Goal: Check status: Check status

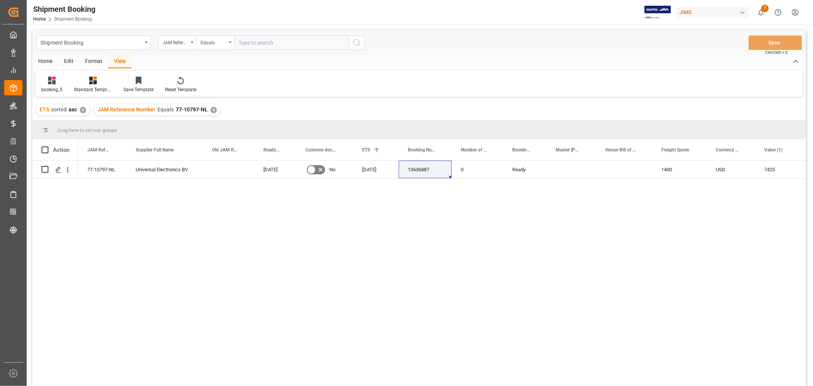
click at [273, 253] on div "77-10797-NL Universal Electronics BV [DATE] No [DATE] 13636887 0 Ready 1400 USD…" at bounding box center [441, 275] width 727 height 230
click at [210, 108] on div "✕" at bounding box center [213, 110] width 6 height 6
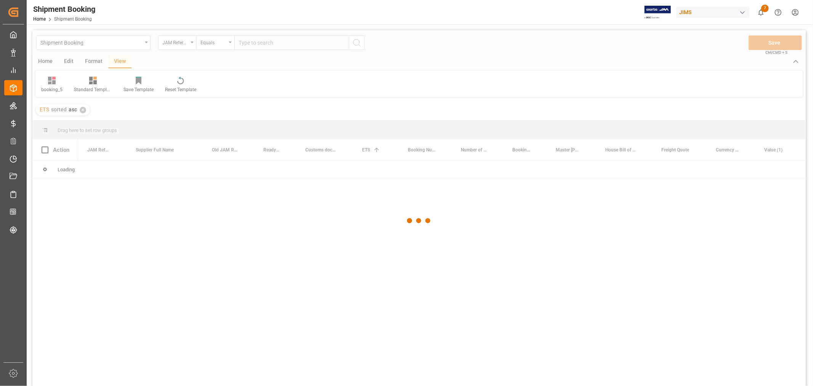
click at [252, 43] on div at bounding box center [418, 220] width 773 height 381
click at [249, 43] on div at bounding box center [418, 220] width 773 height 381
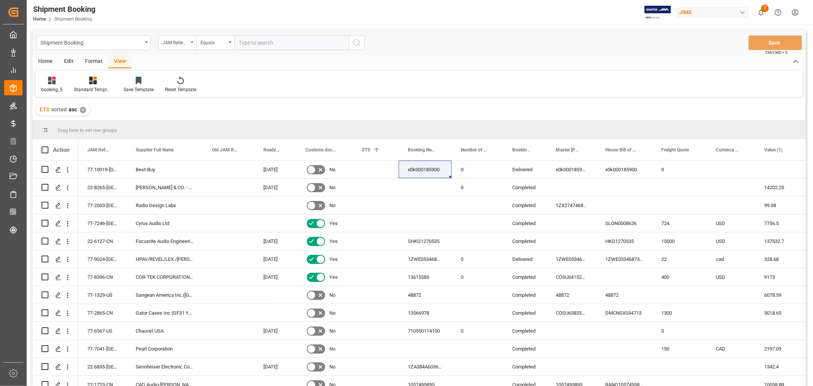
click at [244, 42] on input "text" at bounding box center [291, 42] width 114 height 14
type input "77-10148-CN"
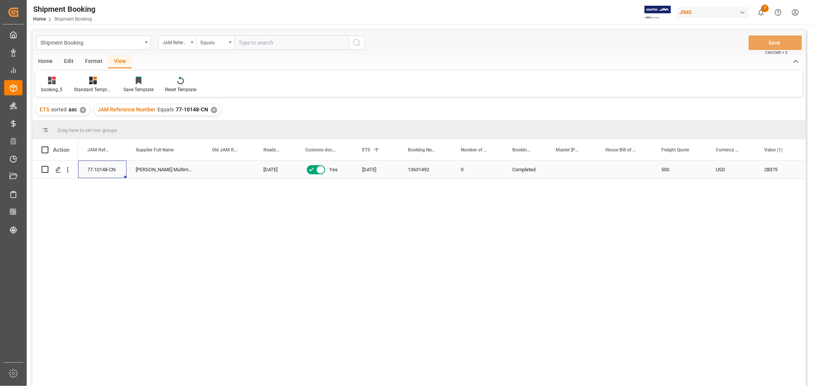
click at [109, 168] on div "77-10148-CN" at bounding box center [102, 169] width 48 height 18
click at [58, 170] on icon "Press SPACE to select this row." at bounding box center [58, 170] width 6 height 6
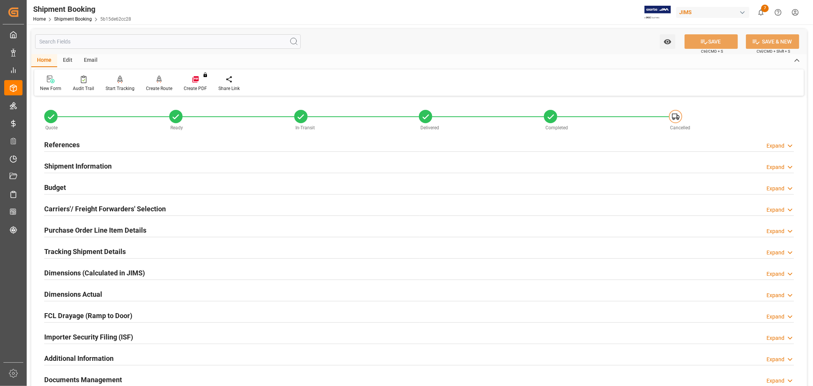
scroll to position [127, 0]
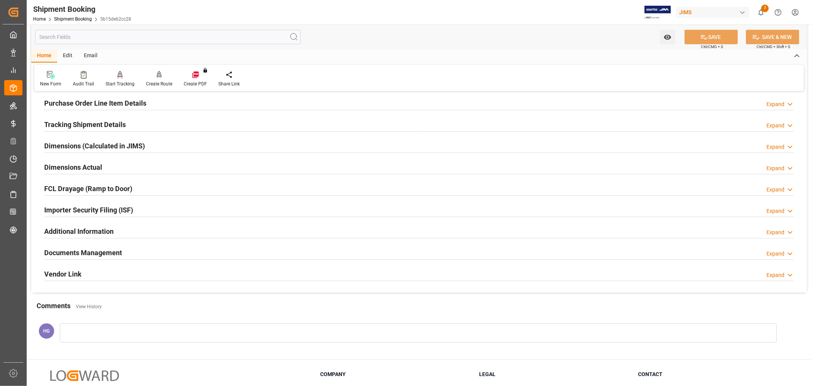
click at [96, 254] on h2 "Documents Management" at bounding box center [83, 252] width 78 height 10
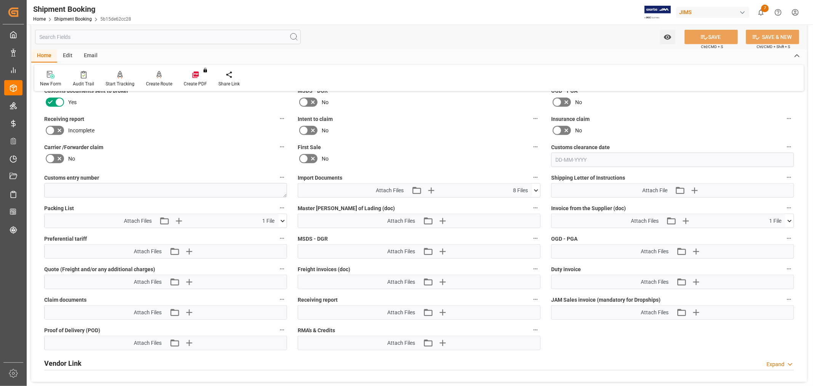
scroll to position [338, 0]
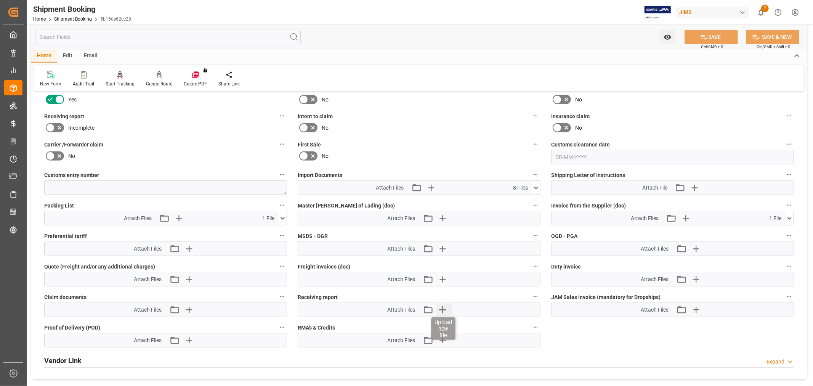
click at [439, 309] on icon "button" at bounding box center [442, 309] width 12 height 12
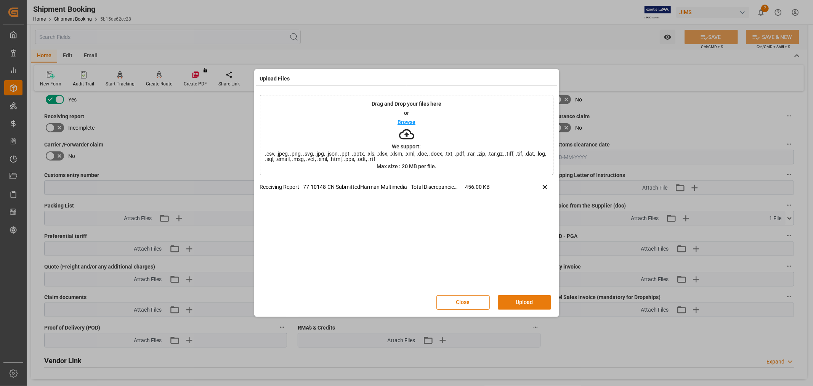
click at [521, 301] on button "Upload" at bounding box center [524, 302] width 53 height 14
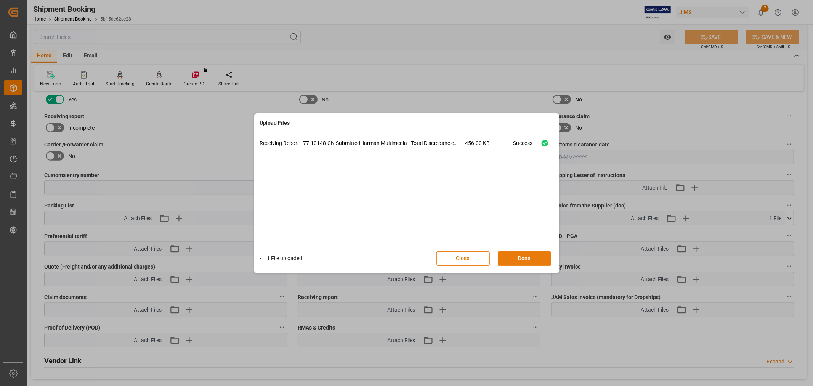
click at [513, 258] on button "Done" at bounding box center [524, 258] width 53 height 14
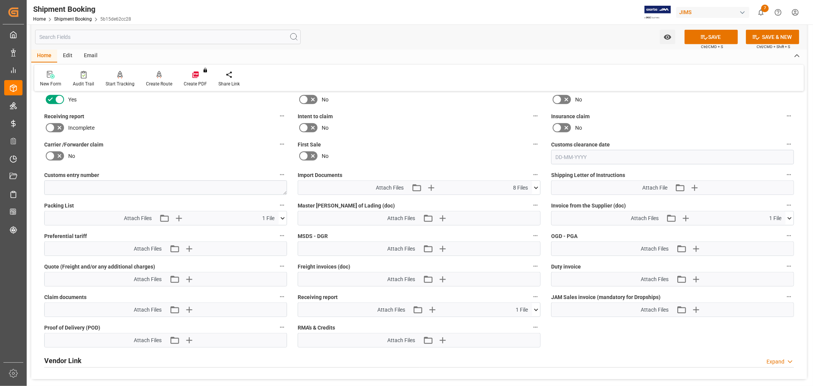
click at [53, 123] on icon at bounding box center [50, 127] width 9 height 9
click at [0, 0] on input "checkbox" at bounding box center [0, 0] width 0 height 0
click at [698, 38] on button "SAVE" at bounding box center [710, 37] width 53 height 14
click at [687, 122] on div "No" at bounding box center [672, 128] width 243 height 12
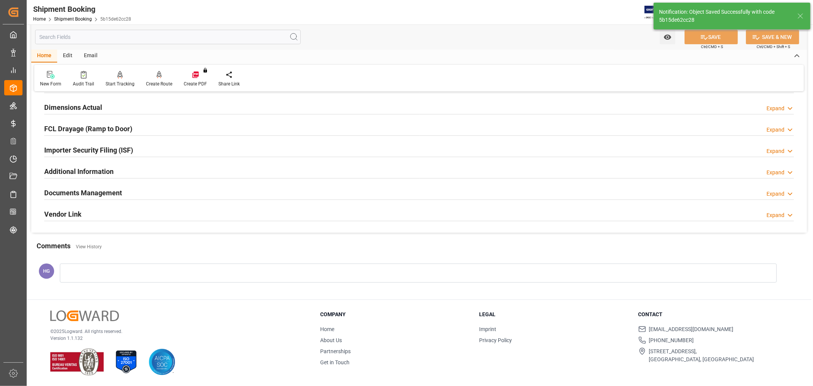
scroll to position [187, 0]
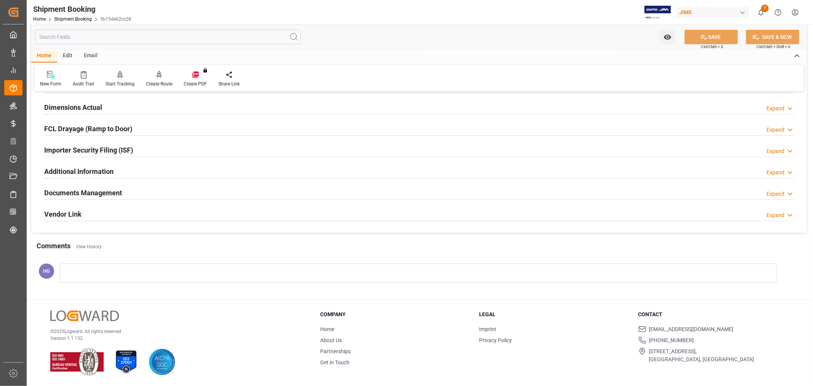
click at [469, 78] on div "New Form Audit Trail Start Tracking Create Empty Shipment Tracking Create Route…" at bounding box center [418, 78] width 769 height 26
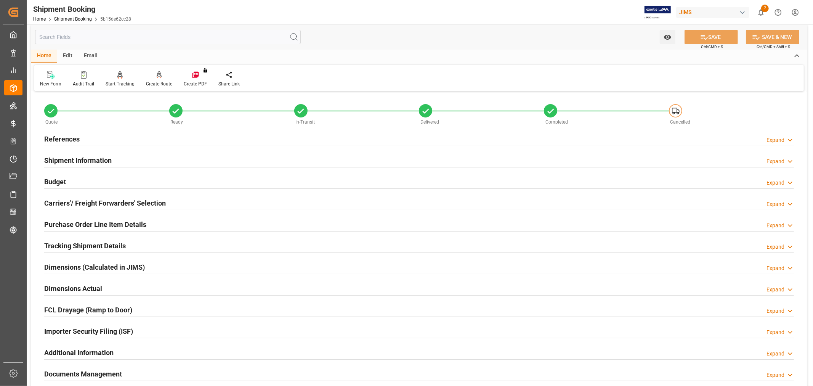
scroll to position [0, 0]
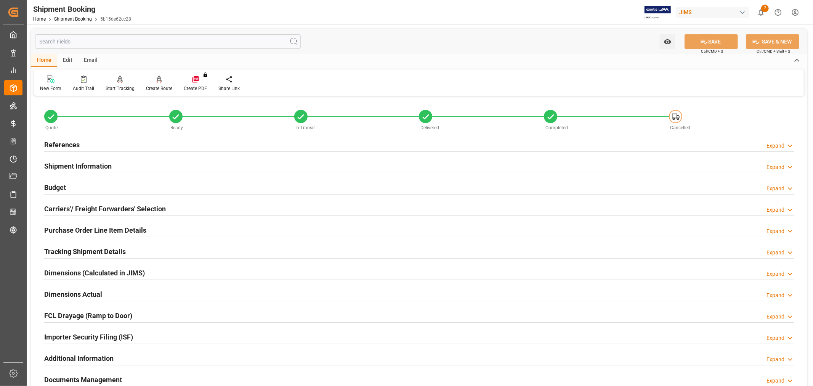
click at [74, 143] on h2 "References" at bounding box center [61, 144] width 35 height 10
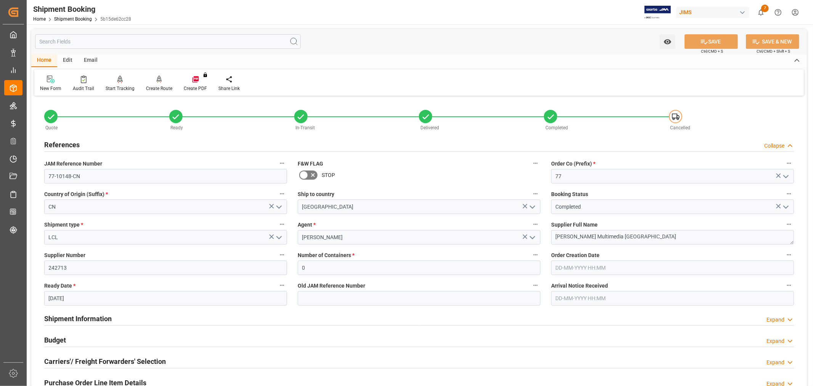
click at [73, 143] on h2 "References" at bounding box center [61, 144] width 35 height 10
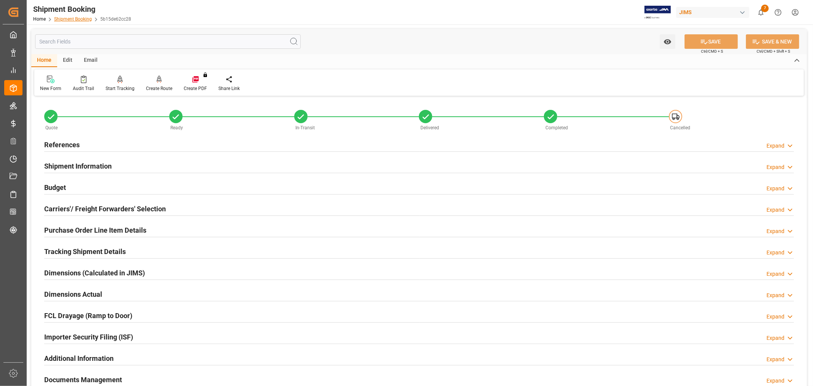
click at [62, 19] on link "Shipment Booking" at bounding box center [73, 18] width 38 height 5
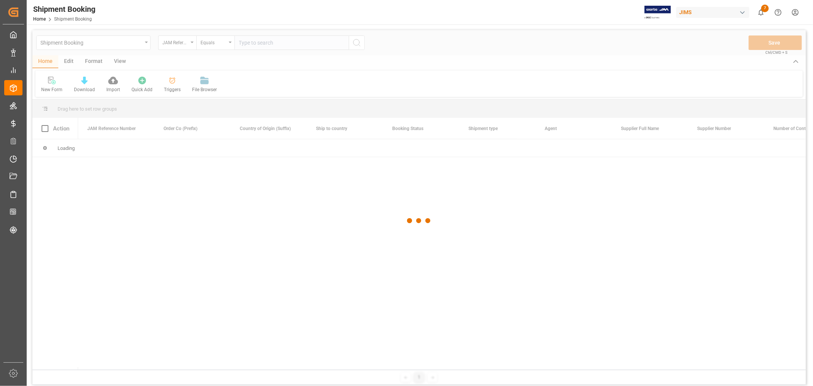
click at [251, 40] on div at bounding box center [418, 220] width 773 height 381
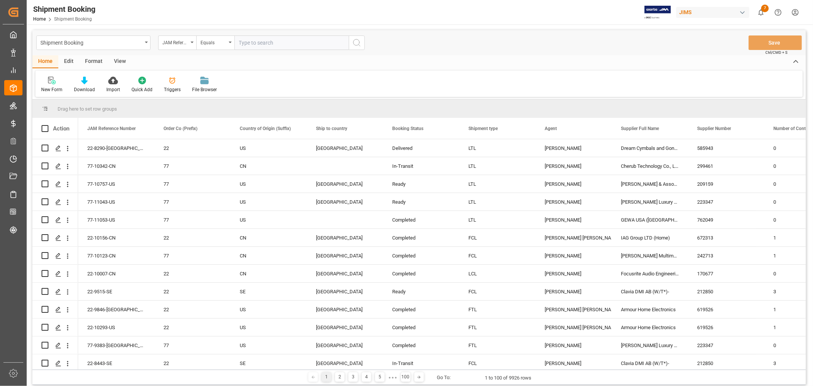
click at [251, 42] on input "text" at bounding box center [291, 42] width 114 height 14
type input "77-9898-CN"
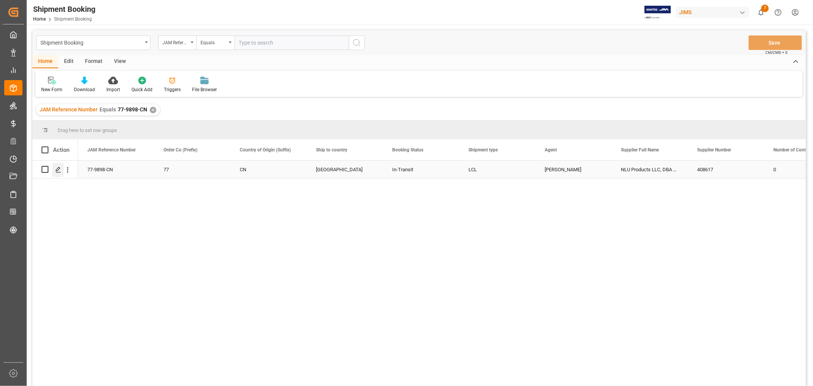
click at [59, 169] on icon "Press SPACE to select this row." at bounding box center [58, 170] width 6 height 6
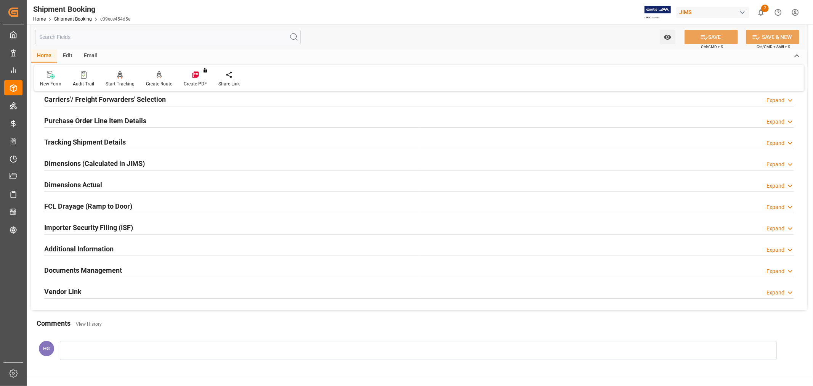
scroll to position [169, 0]
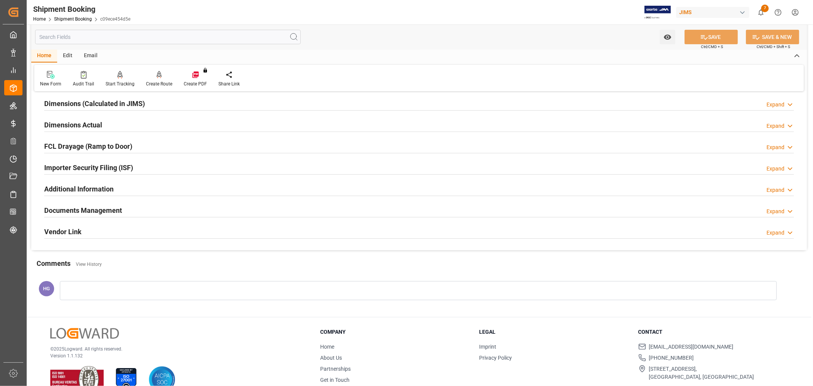
click at [113, 208] on h2 "Documents Management" at bounding box center [83, 210] width 78 height 10
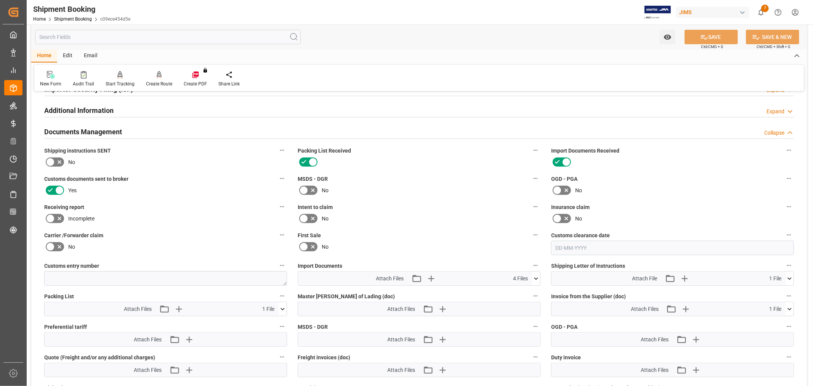
scroll to position [254, 0]
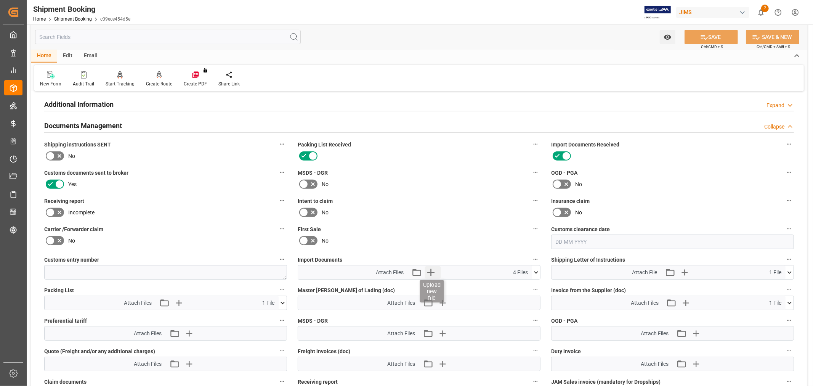
click at [432, 272] on icon "button" at bounding box center [430, 272] width 12 height 12
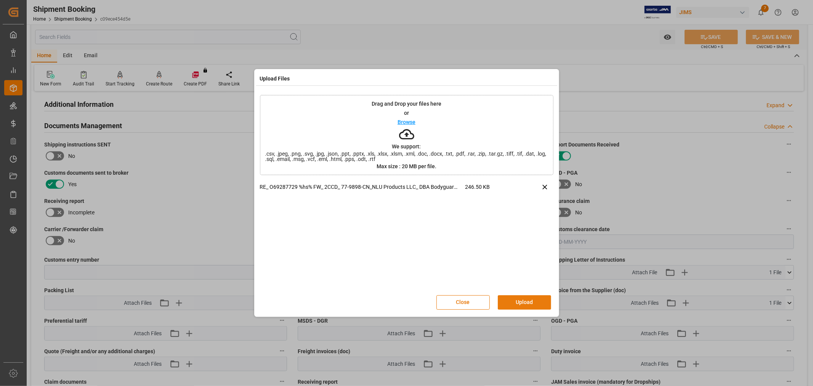
click at [527, 300] on button "Upload" at bounding box center [524, 302] width 53 height 14
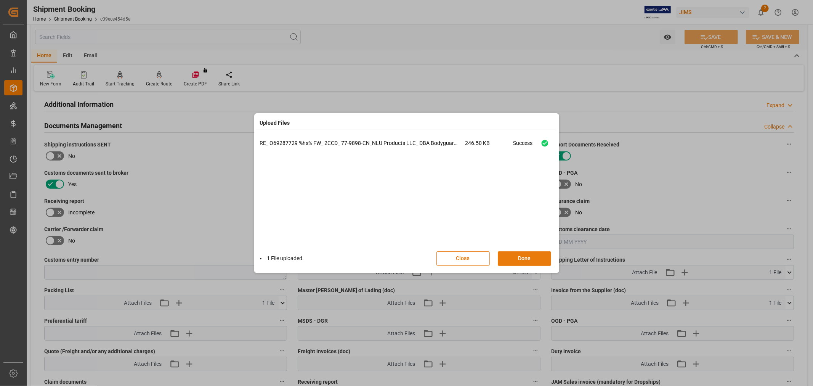
click at [514, 256] on button "Done" at bounding box center [524, 258] width 53 height 14
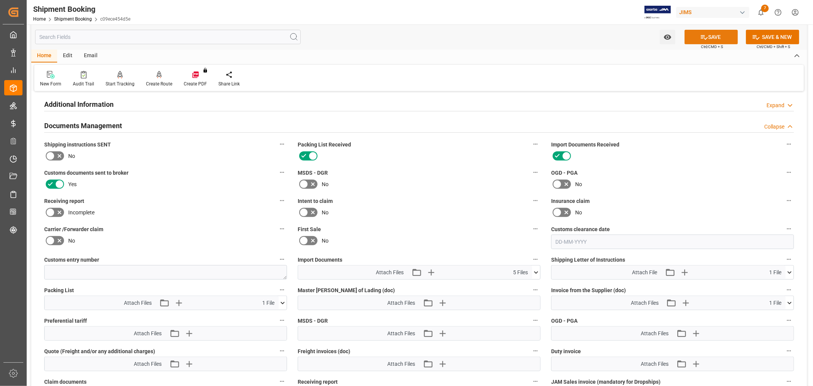
click at [703, 37] on icon at bounding box center [704, 37] width 8 height 8
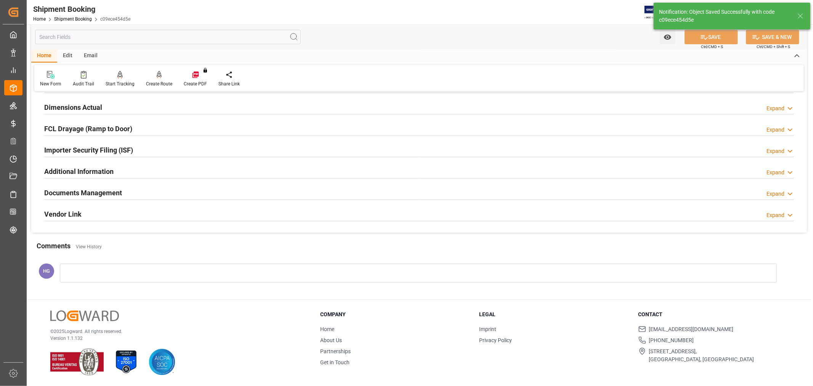
scroll to position [187, 0]
click at [114, 191] on h2 "Documents Management" at bounding box center [83, 192] width 78 height 10
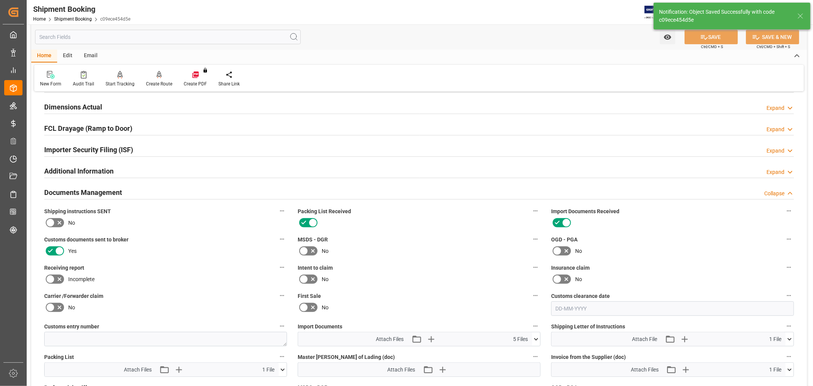
scroll to position [254, 0]
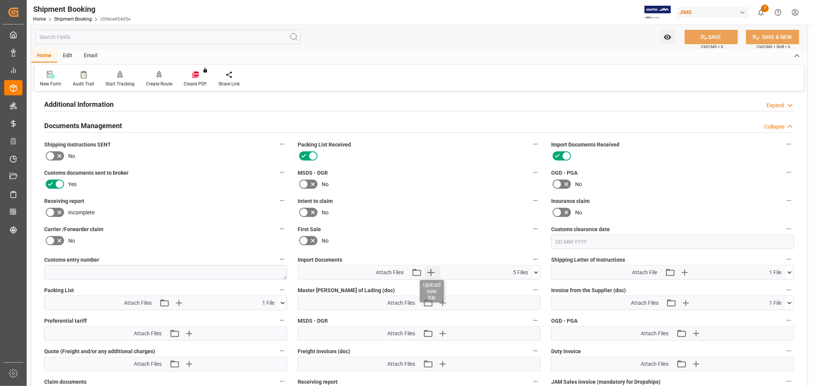
click at [429, 266] on icon "button" at bounding box center [430, 272] width 12 height 12
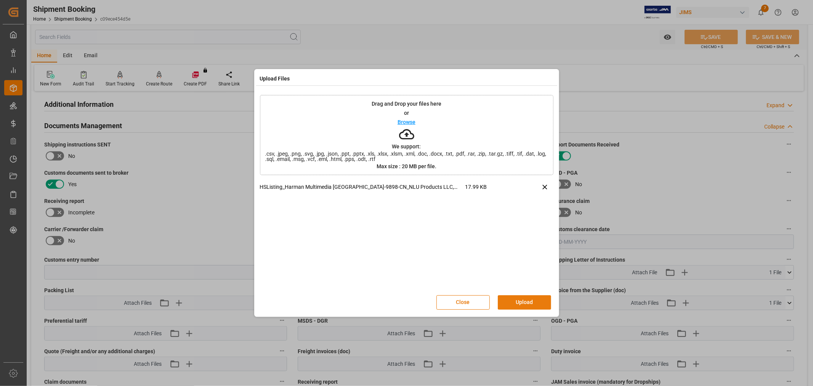
click at [520, 298] on button "Upload" at bounding box center [524, 302] width 53 height 14
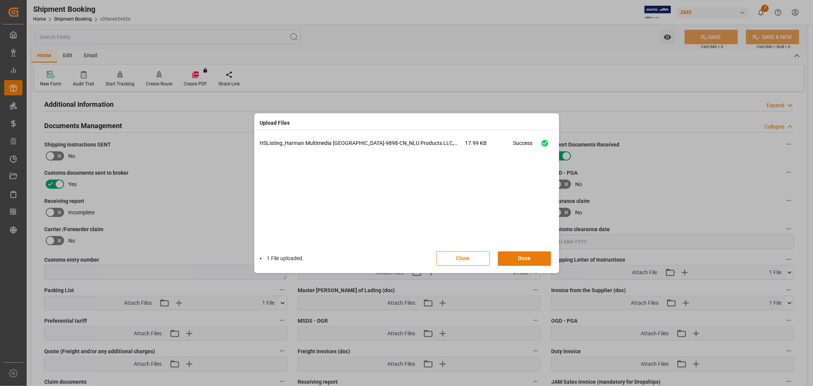
click at [515, 253] on button "Done" at bounding box center [524, 258] width 53 height 14
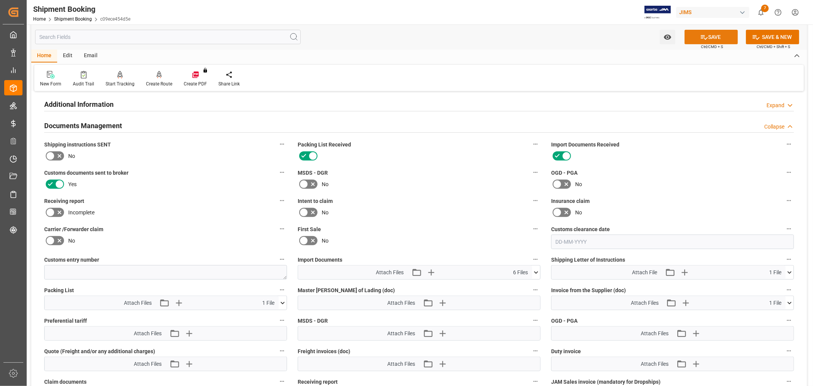
click at [698, 40] on button "SAVE" at bounding box center [710, 37] width 53 height 14
click at [387, 206] on div "No" at bounding box center [419, 212] width 243 height 12
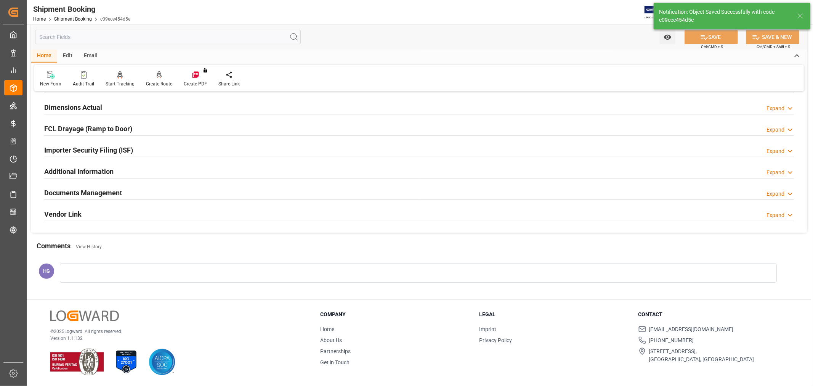
scroll to position [187, 0]
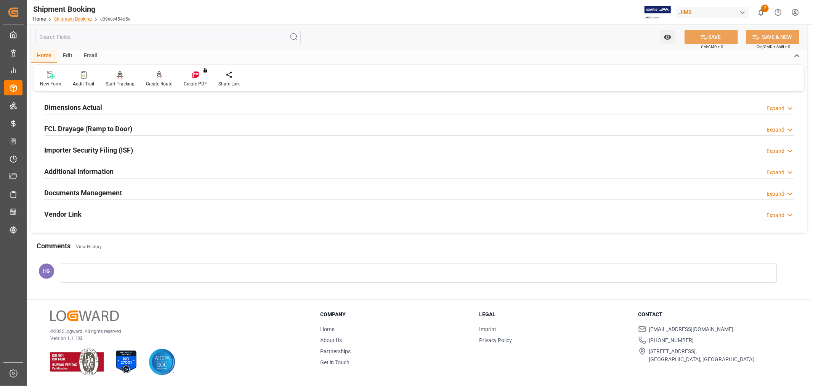
click at [74, 19] on link "Shipment Booking" at bounding box center [73, 18] width 38 height 5
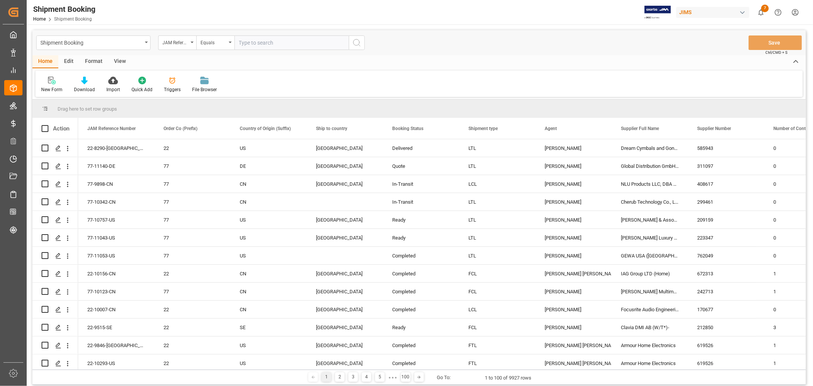
click at [285, 42] on input "text" at bounding box center [291, 42] width 114 height 14
type input "77-9648-CN"
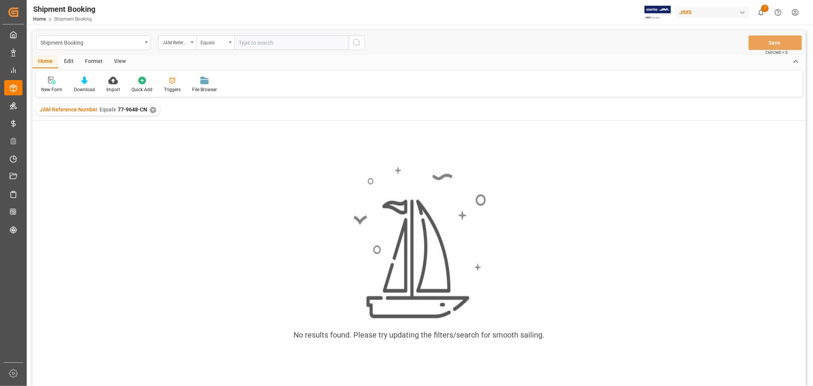
click at [150, 108] on div "✕" at bounding box center [153, 110] width 6 height 6
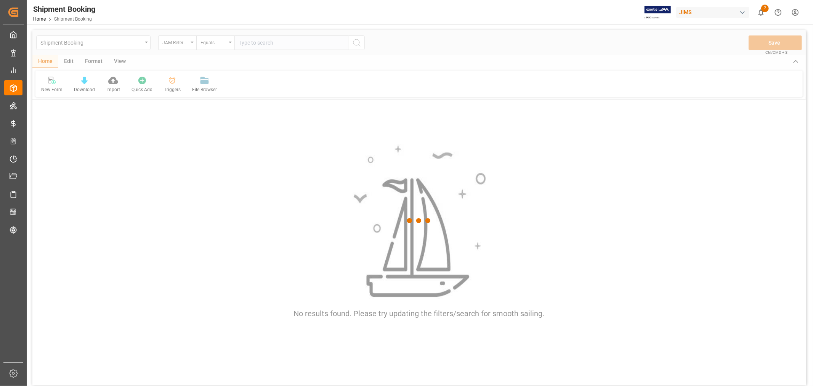
click at [263, 38] on div at bounding box center [418, 220] width 773 height 381
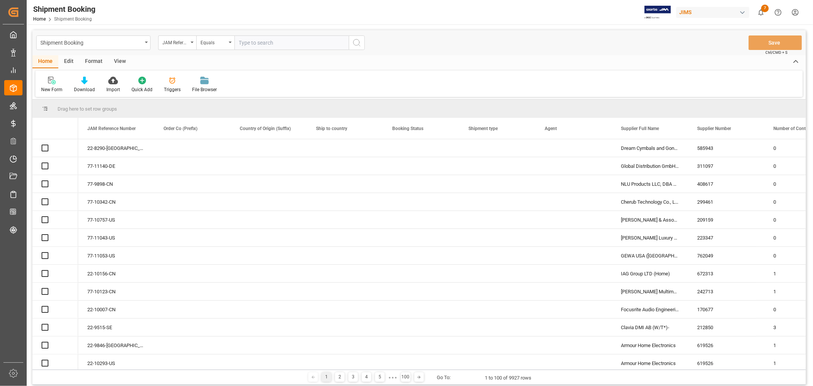
click at [261, 41] on input "text" at bounding box center [291, 42] width 114 height 14
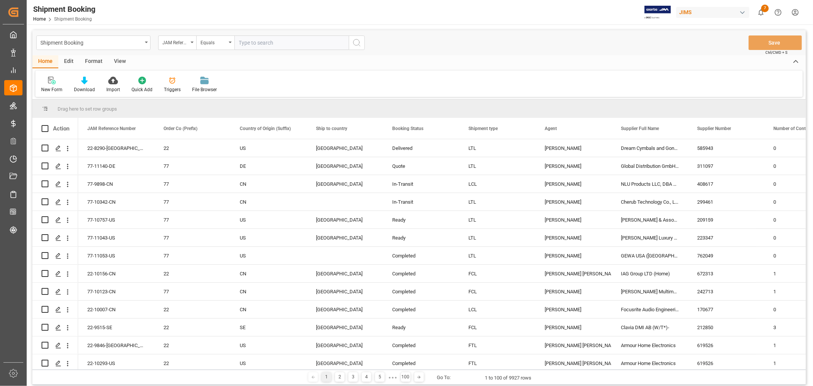
click at [261, 41] on input "text" at bounding box center [291, 42] width 114 height 14
type input "77-9468-CN"
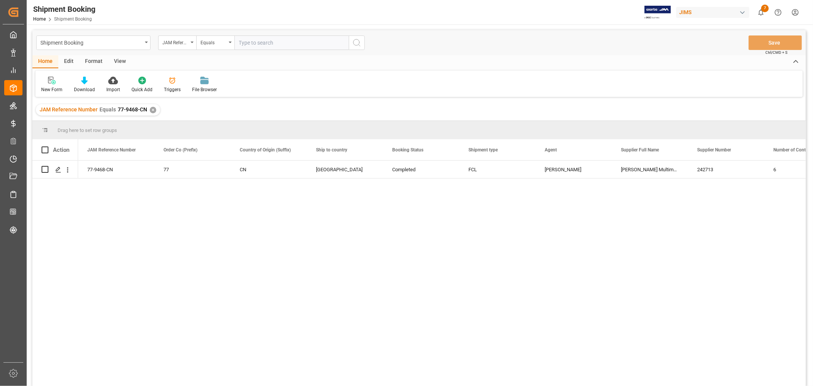
click at [121, 62] on div "View" at bounding box center [119, 61] width 23 height 13
click at [52, 82] on icon at bounding box center [49, 81] width 8 height 8
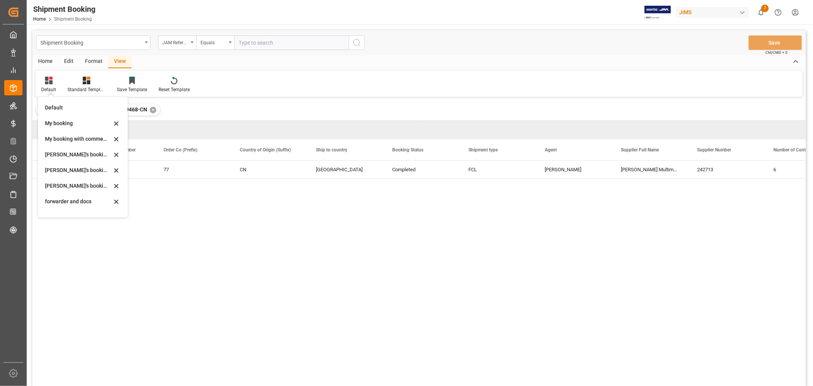
scroll to position [73, 0]
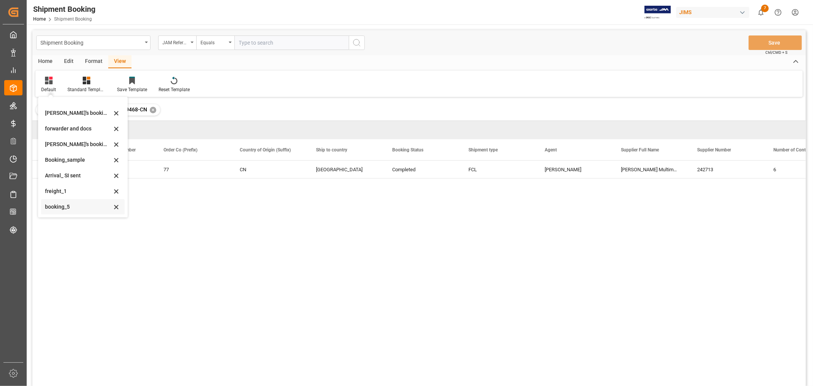
click at [58, 206] on div "booking_5" at bounding box center [78, 207] width 67 height 8
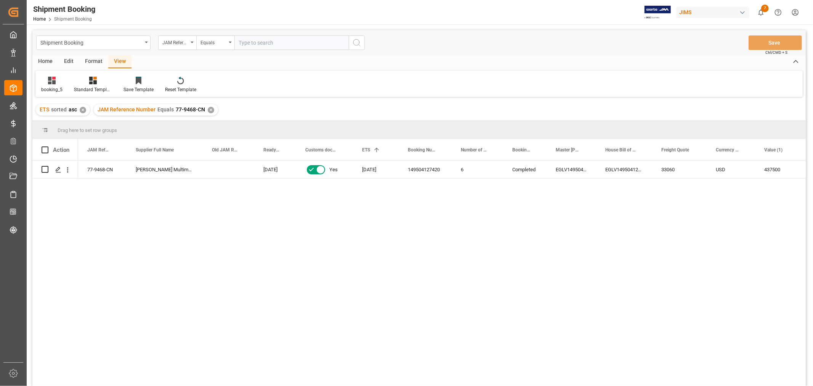
click at [572, 211] on div "77-9468-CN Harman Multimedia China 23-06-2025 Yes 29-06-2025 149504127420 6 Com…" at bounding box center [441, 275] width 727 height 230
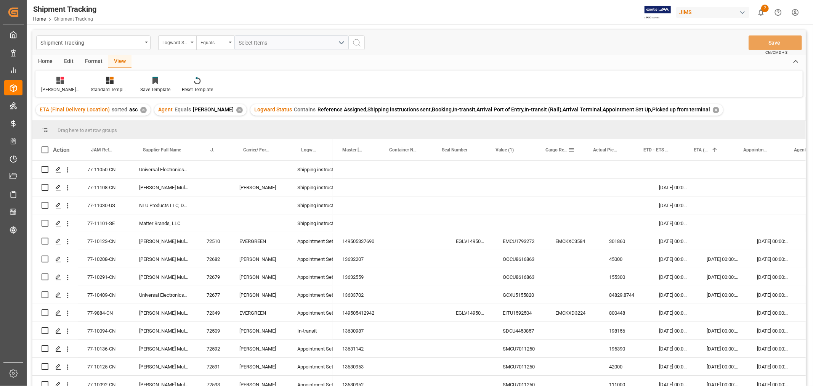
scroll to position [0, 113]
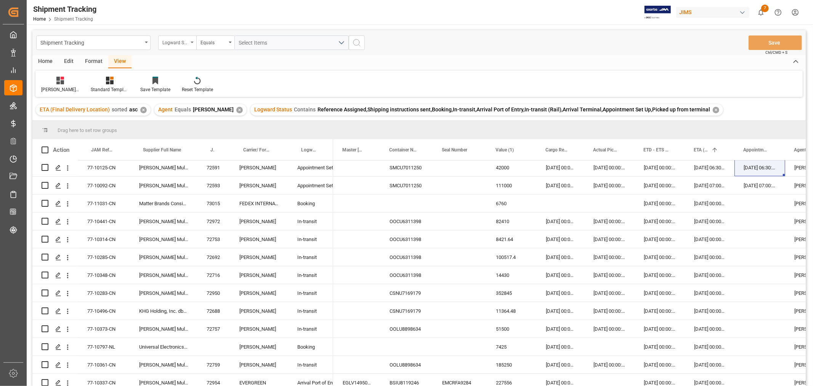
click at [175, 43] on div "Logward Status" at bounding box center [175, 41] width 26 height 9
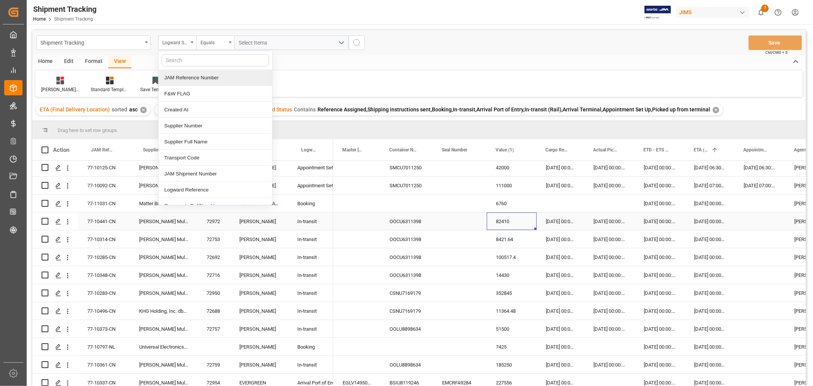
click at [526, 221] on div "82410" at bounding box center [512, 221] width 50 height 18
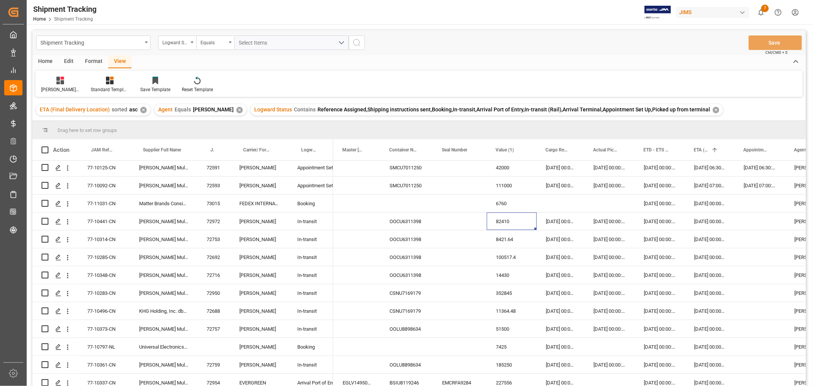
click at [713, 111] on div "✕" at bounding box center [716, 110] width 6 height 6
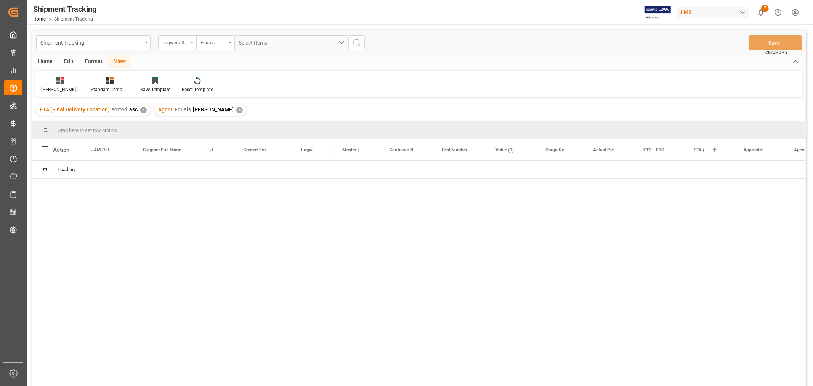
click at [172, 44] on div "Logward Status" at bounding box center [175, 41] width 26 height 9
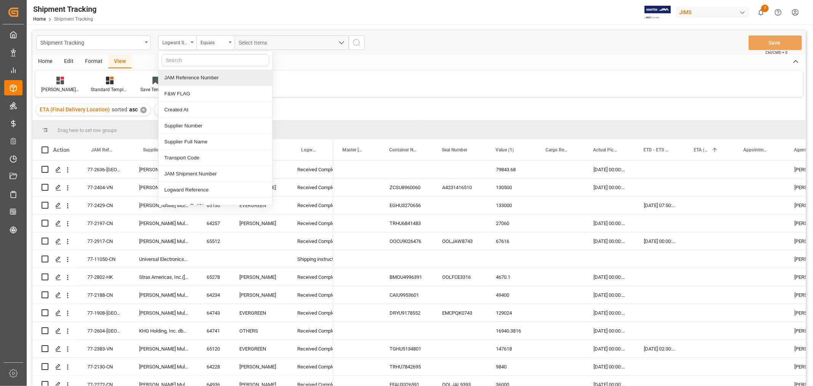
click at [178, 77] on div "JAM Reference Number" at bounding box center [216, 78] width 114 height 16
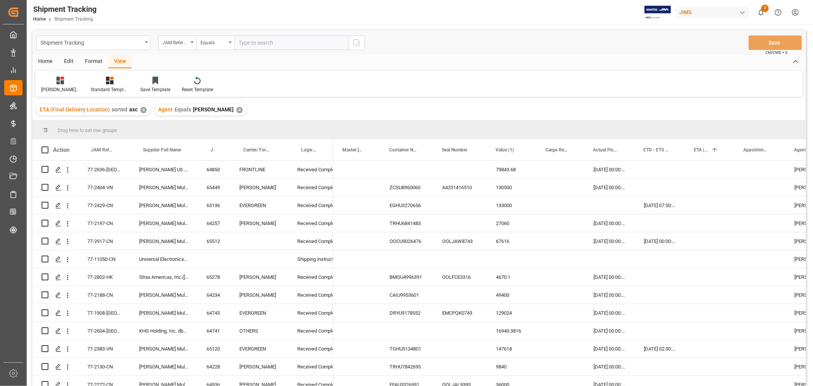
click at [254, 44] on input "text" at bounding box center [291, 42] width 114 height 14
type input "77-10148-CN"
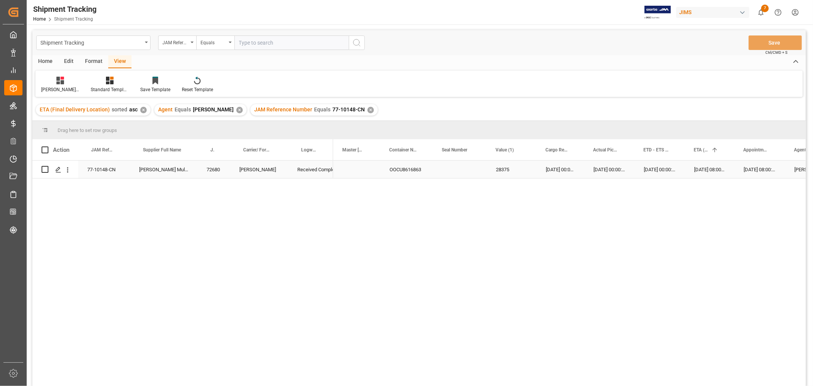
click at [364, 172] on div "Press SPACE to select this row." at bounding box center [356, 169] width 47 height 18
click at [413, 167] on div "OOCU8616863" at bounding box center [406, 169] width 53 height 18
click at [461, 175] on div "Press SPACE to select this row." at bounding box center [460, 169] width 54 height 18
click at [654, 165] on div "Press SPACE to select this row." at bounding box center [689, 169] width 76 height 18
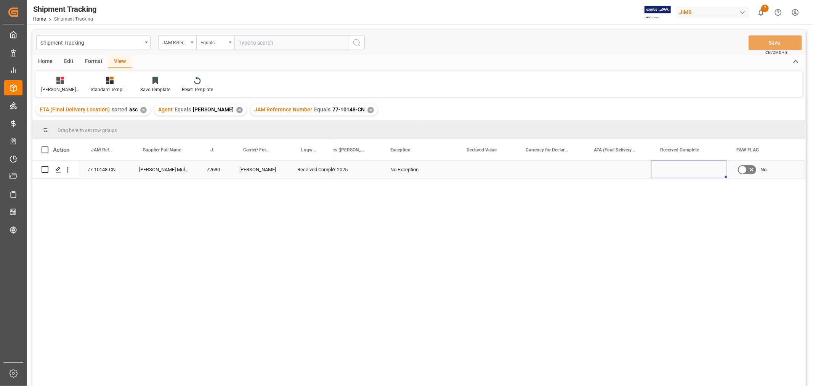
click at [662, 167] on div "Press SPACE to select this row." at bounding box center [689, 169] width 76 height 18
click at [665, 168] on div "Press SPACE to select this row." at bounding box center [689, 169] width 76 height 18
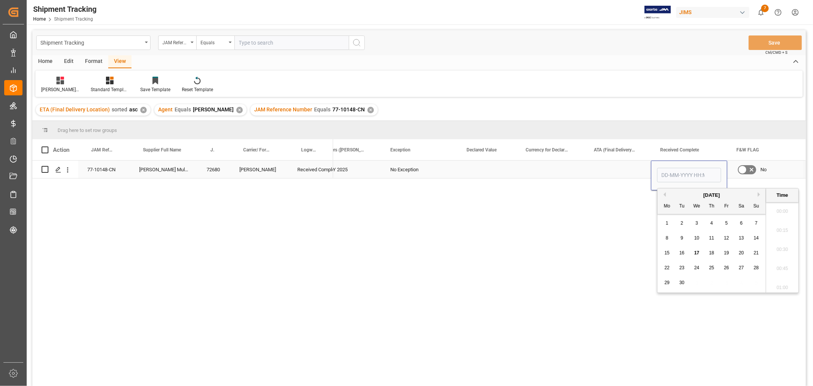
scroll to position [1183, 0]
click at [665, 168] on input "Press SPACE to select this row." at bounding box center [689, 175] width 64 height 14
type input "[DATE] 00:00"
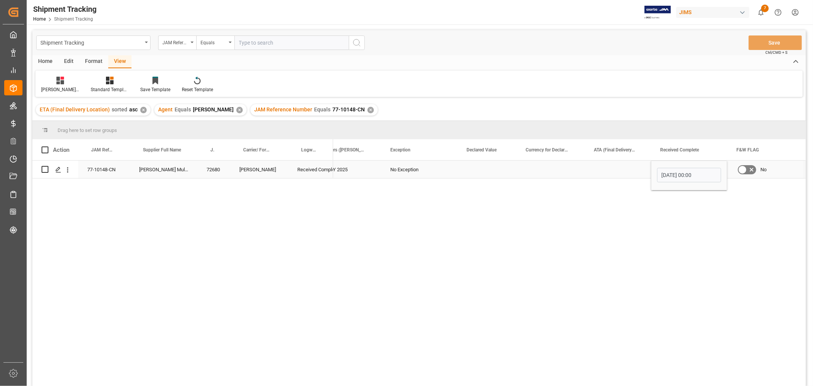
click at [621, 171] on div "Press SPACE to select this row." at bounding box center [618, 169] width 66 height 18
click at [763, 41] on button "Save" at bounding box center [774, 42] width 53 height 14
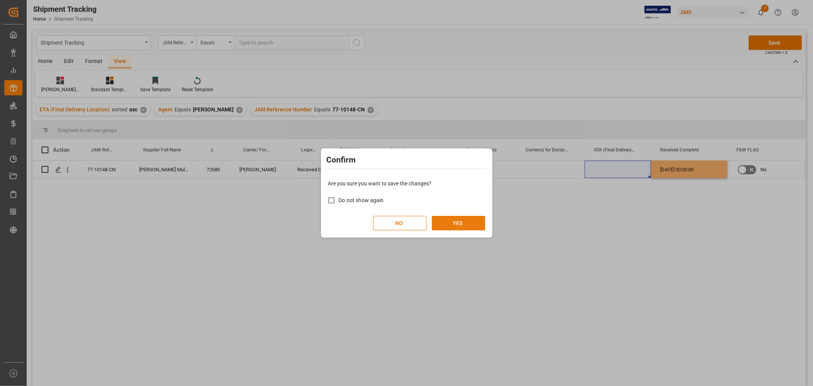
click at [456, 216] on div "NO YES" at bounding box center [406, 223] width 157 height 14
click at [455, 225] on button "YES" at bounding box center [458, 223] width 53 height 14
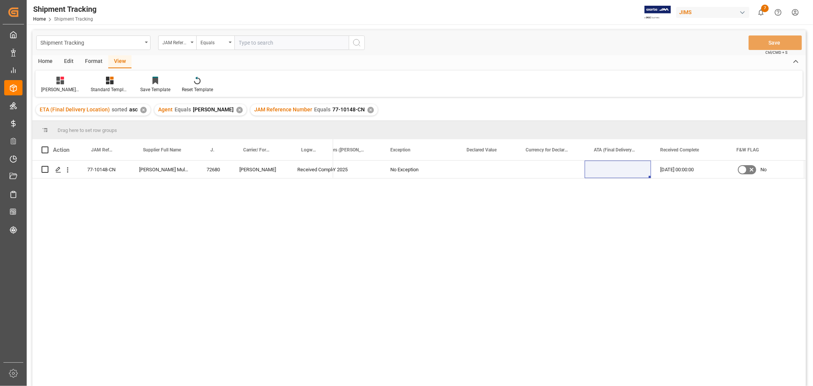
click at [356, 110] on div "JAM Reference Number Equals 77-10148-CN ✕" at bounding box center [313, 109] width 127 height 11
click at [367, 110] on div "✕" at bounding box center [370, 110] width 6 height 6
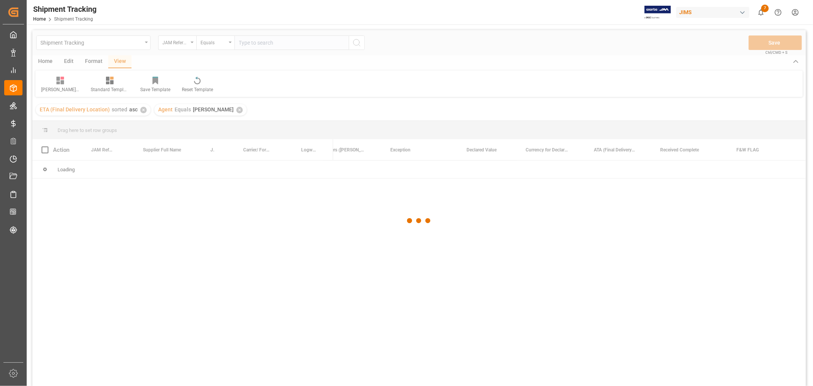
click at [267, 42] on div at bounding box center [418, 220] width 773 height 381
click at [266, 40] on div at bounding box center [418, 220] width 773 height 381
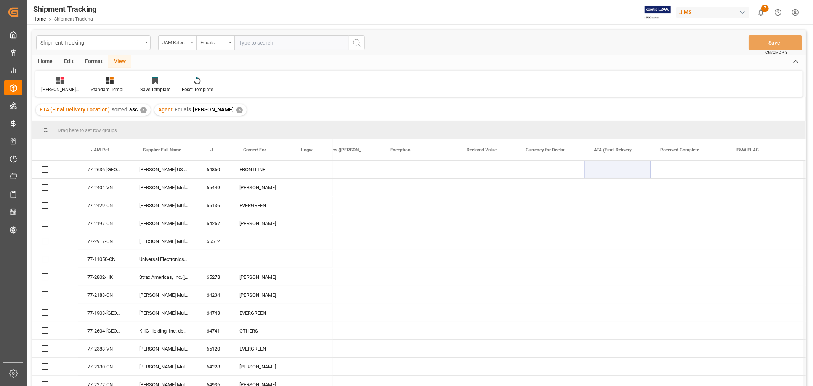
click at [261, 42] on input "text" at bounding box center [291, 42] width 114 height 14
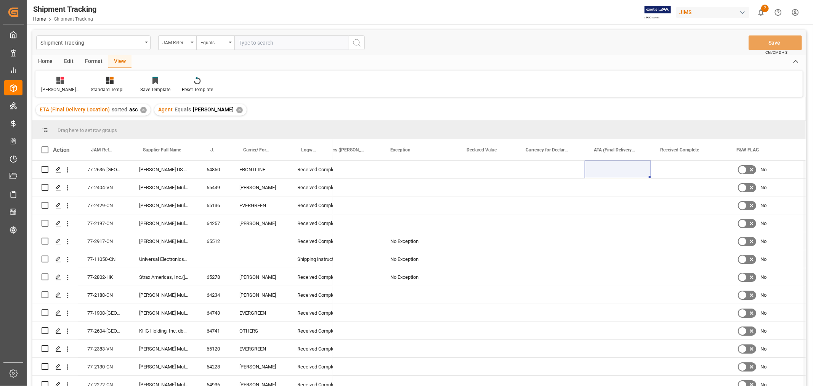
paste input "77-8995-CN"
type input "77-8995-CN"
click at [359, 44] on circle "search button" at bounding box center [356, 42] width 6 height 6
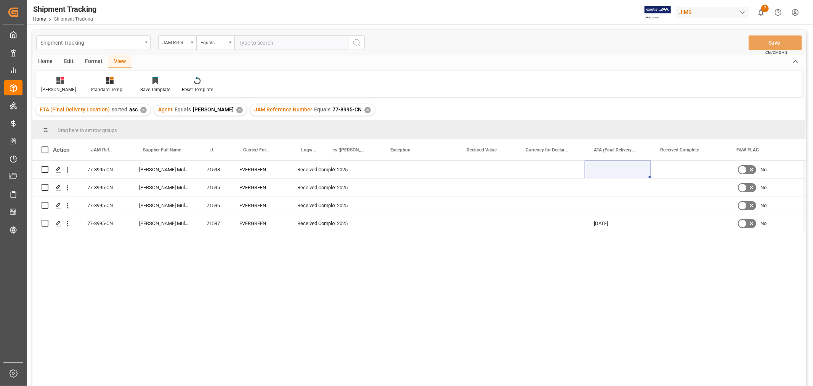
click at [122, 44] on div "Shipment Tracking" at bounding box center [91, 42] width 102 height 10
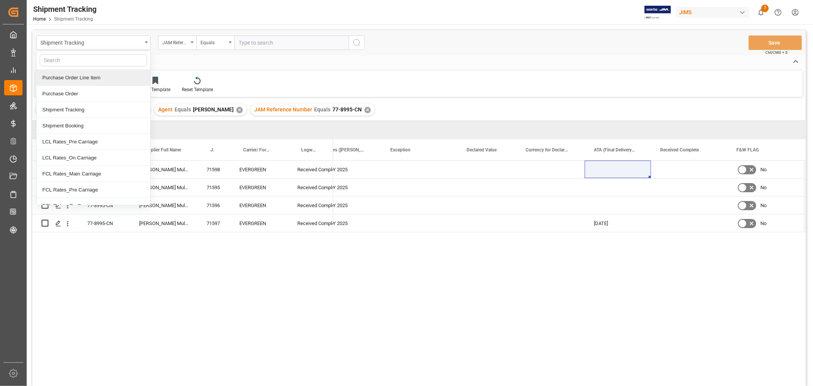
click at [80, 79] on div "Purchase Order Line Item" at bounding box center [94, 78] width 114 height 16
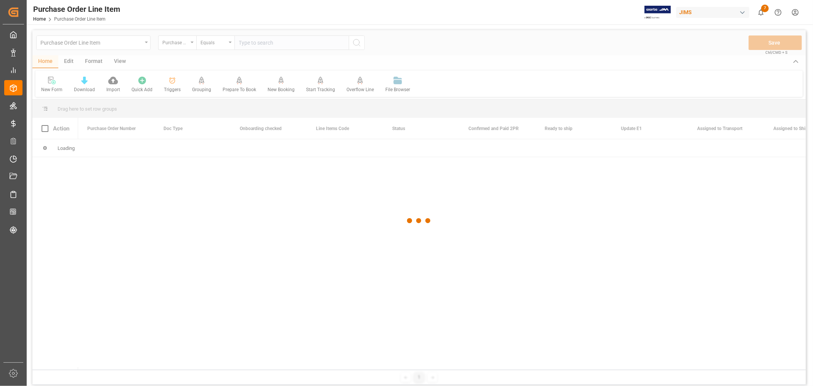
click at [173, 46] on div at bounding box center [418, 220] width 773 height 381
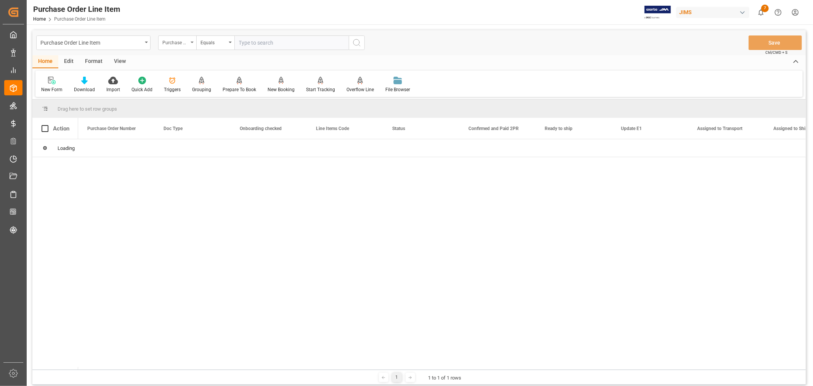
click at [172, 45] on div "Purchase Order Number" at bounding box center [175, 41] width 26 height 9
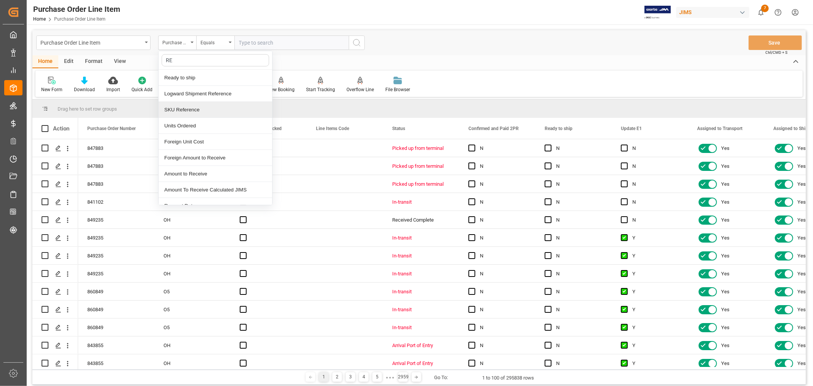
type input "REF"
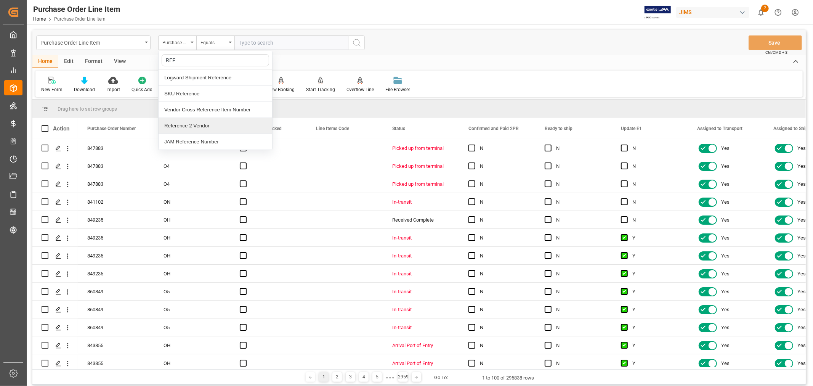
click at [184, 128] on div "Reference 2 Vendor" at bounding box center [216, 126] width 114 height 16
click at [250, 42] on input "text" at bounding box center [291, 42] width 114 height 14
paste input "77-10800-[GEOGRAPHIC_DATA]"
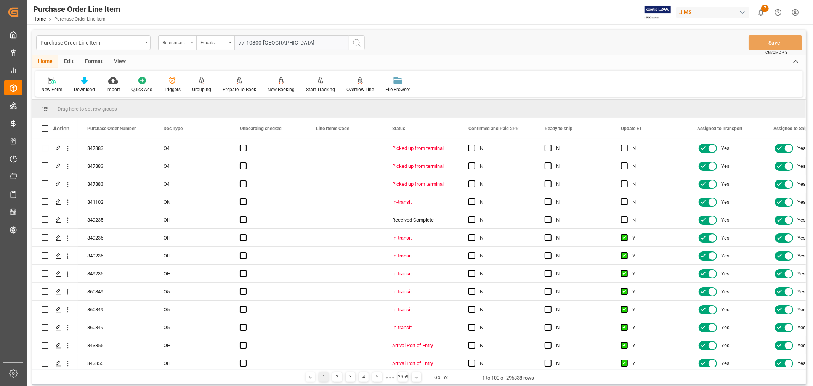
type input "77-10800-[GEOGRAPHIC_DATA]"
click at [360, 44] on icon "search button" at bounding box center [356, 42] width 9 height 9
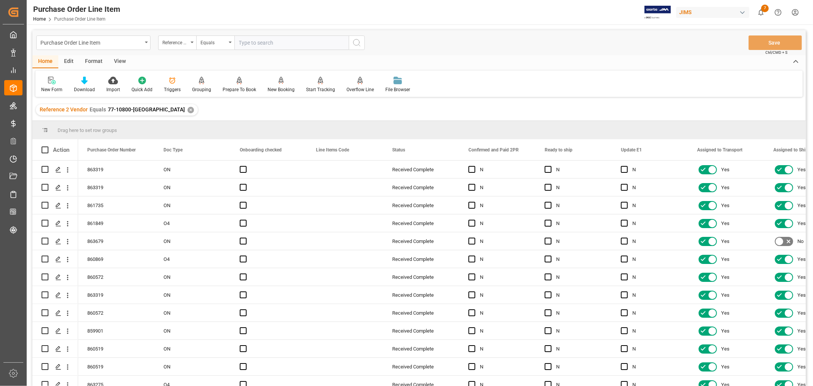
click at [123, 60] on div "View" at bounding box center [119, 61] width 23 height 13
click at [41, 82] on div at bounding box center [48, 80] width 15 height 8
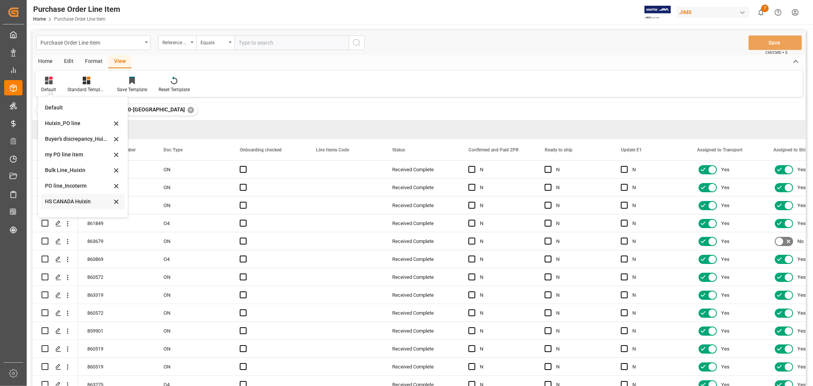
click at [70, 199] on div "HS CANADA Huixin" at bounding box center [78, 201] width 67 height 8
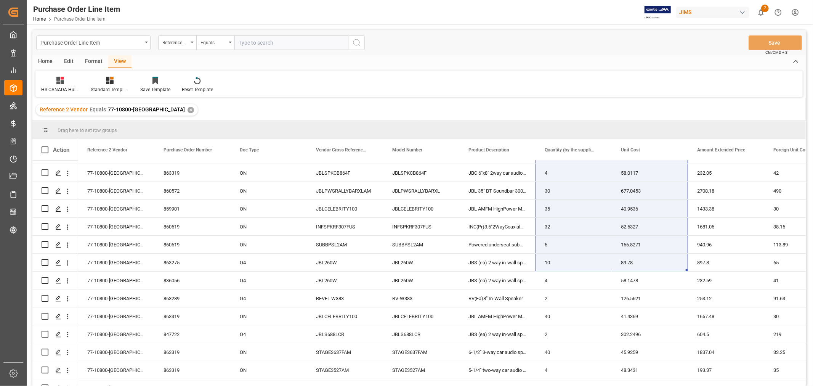
scroll to position [133, 0]
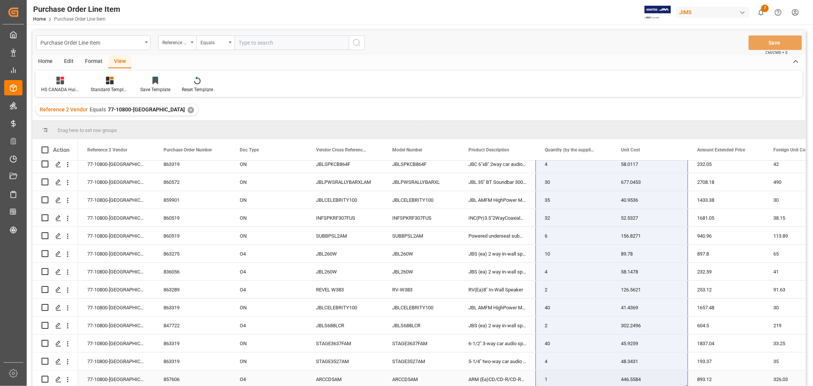
drag, startPoint x: 548, startPoint y: 170, endPoint x: 634, endPoint y: 379, distance: 226.9
click at [634, 379] on div "863319 ON 77-10800-US 50036353908 STAGE3627AM 6-1/2" two-way car audio spker 20…" at bounding box center [662, 209] width 1169 height 358
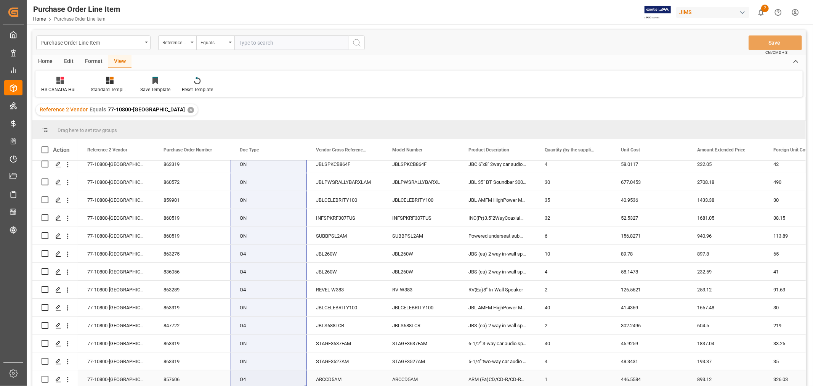
drag, startPoint x: 239, startPoint y: 168, endPoint x: 246, endPoint y: 376, distance: 208.1
click at [246, 376] on div "863319 ON 77-10800-US 50036353908 STAGE3627AM 6-1/2" two-way car audio spker 20…" at bounding box center [662, 209] width 1169 height 358
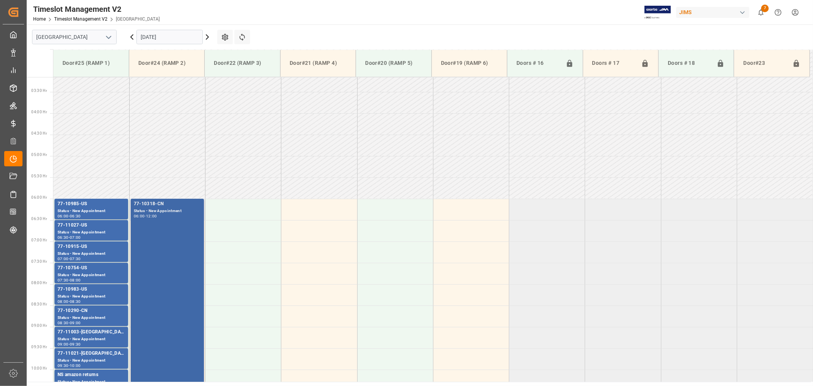
scroll to position [92, 0]
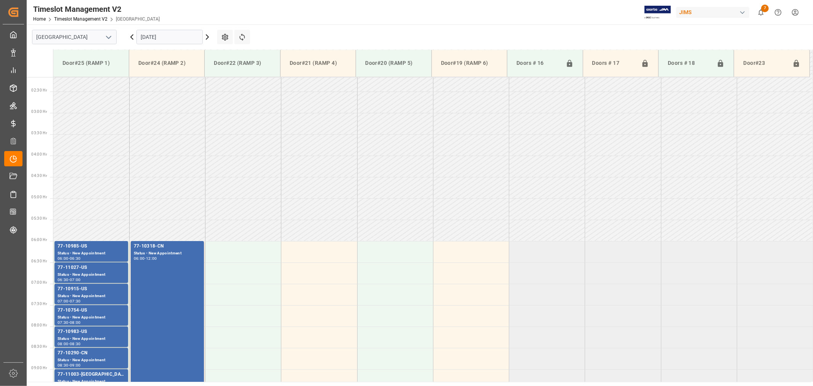
click at [208, 38] on icon at bounding box center [207, 36] width 9 height 9
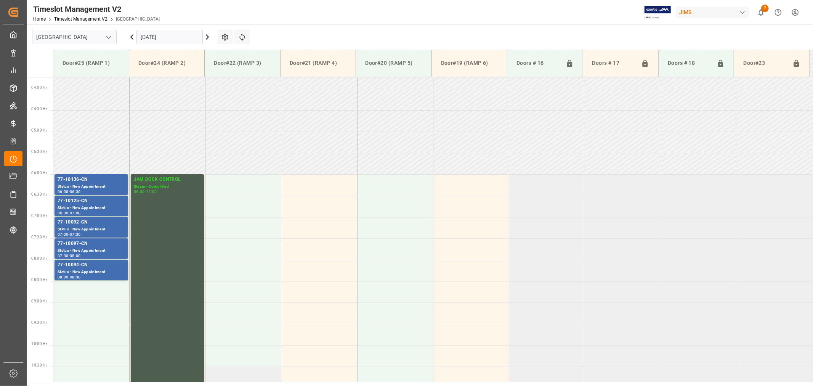
scroll to position [127, 0]
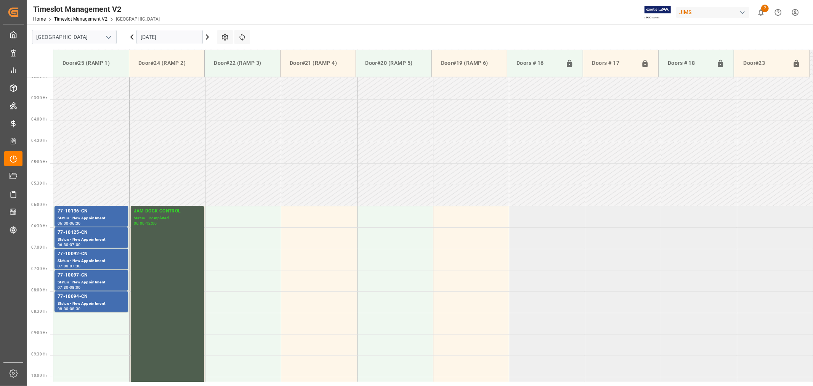
click at [208, 38] on icon at bounding box center [207, 36] width 9 height 9
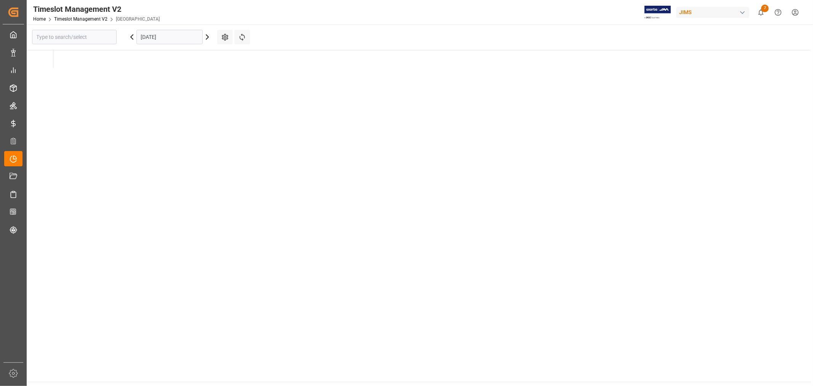
type input "Montreal"
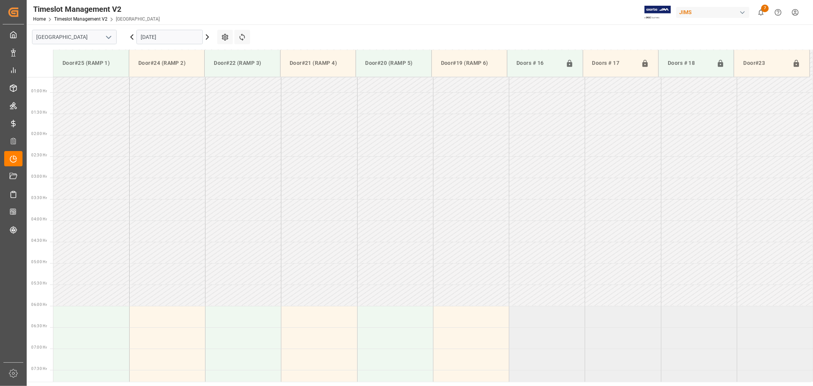
scroll to position [0, 0]
click at [207, 39] on icon at bounding box center [207, 36] width 9 height 9
